Goal: Obtain resource: Obtain resource

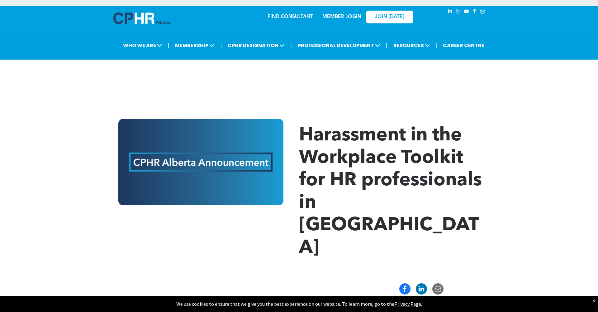
click at [229, 165] on img at bounding box center [200, 162] width 165 height 86
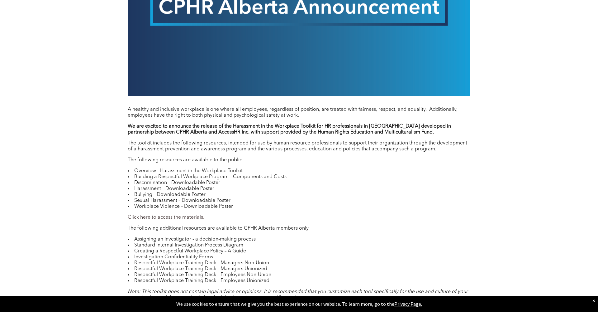
scroll to position [456, 0]
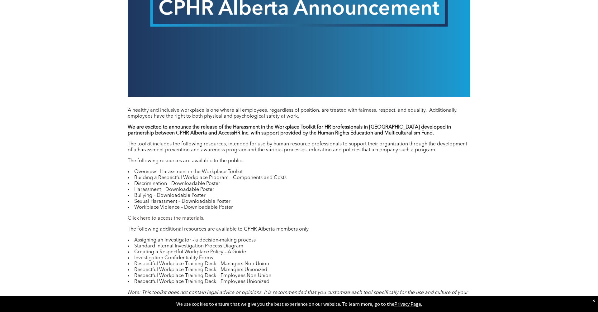
click at [188, 216] on link "Click here to access the materials." at bounding box center [166, 218] width 77 height 5
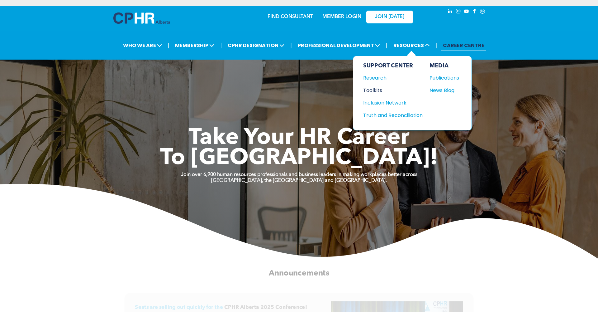
click at [372, 91] on div "Toolkits" at bounding box center [390, 90] width 54 height 8
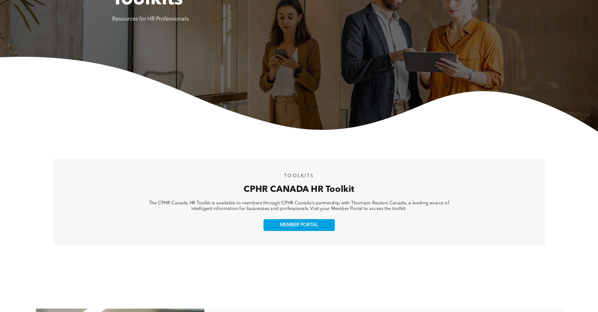
scroll to position [111, 0]
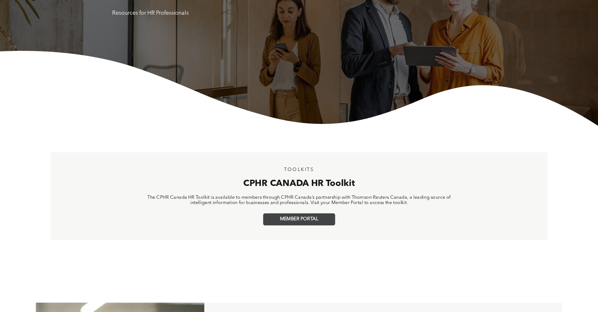
click at [308, 219] on span "MEMBER PORTAL" at bounding box center [299, 219] width 38 height 6
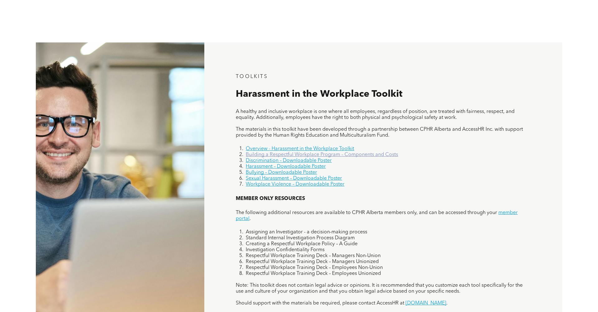
scroll to position [371, 0]
click at [264, 147] on link "Overview - Harassment in the Workplace Toolkit" at bounding box center [300, 148] width 108 height 5
